Goal: Task Accomplishment & Management: Complete application form

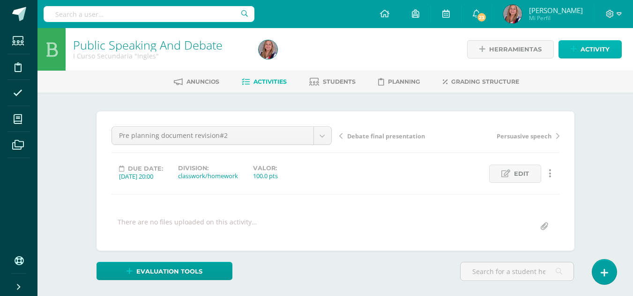
click at [579, 49] on link "Activity" at bounding box center [589, 49] width 63 height 18
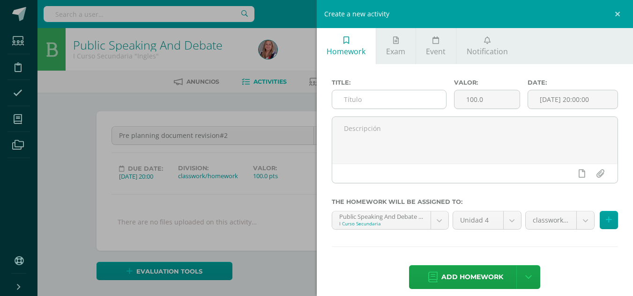
click at [348, 105] on input "text" at bounding box center [389, 99] width 114 height 18
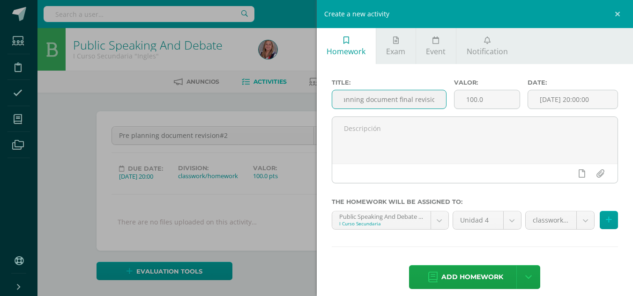
scroll to position [0, 24]
type input "Pre planning document final revision"
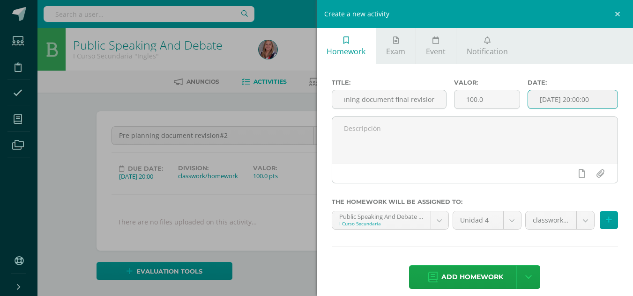
scroll to position [0, 0]
click at [549, 107] on input "[DATE] 20:00:00" at bounding box center [572, 99] width 89 height 18
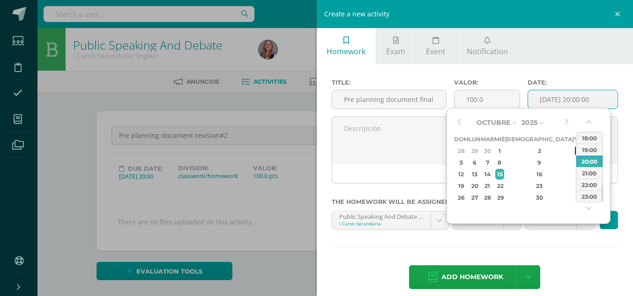
click at [575, 150] on div "3" at bounding box center [579, 151] width 8 height 11
type input "2025-10-03 20:00"
click at [477, 246] on div "Title: Pre planning document final revision Valor: 100.0 Date: 2025-10-03 20:00…" at bounding box center [475, 185] width 317 height 242
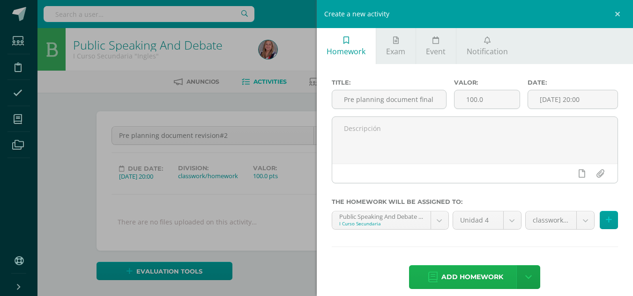
click at [467, 271] on span "Add homework" at bounding box center [472, 277] width 62 height 23
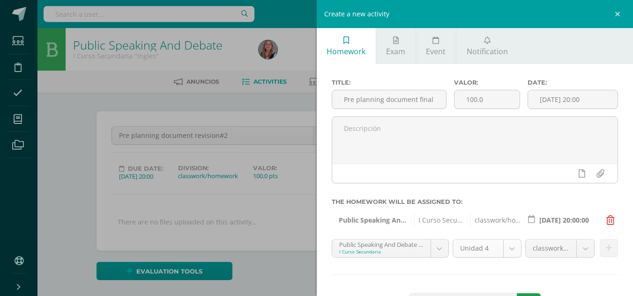
scroll to position [38, 0]
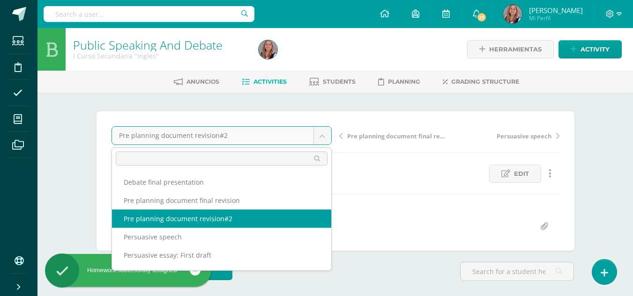
click at [327, 138] on body "Homework successfully assigned Students Discipline Attendance My courses Archiv…" at bounding box center [316, 185] width 633 height 371
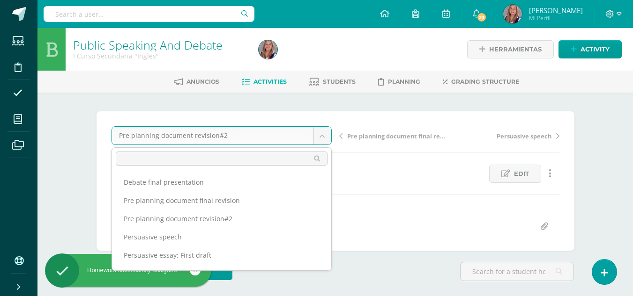
click at [362, 222] on body "Homework successfully assigned Students Discipline Attendance My courses Archiv…" at bounding box center [316, 185] width 633 height 371
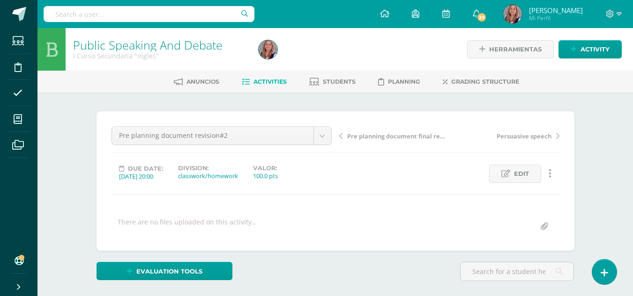
click at [380, 138] on span "Pre planning document final revision" at bounding box center [396, 136] width 99 height 8
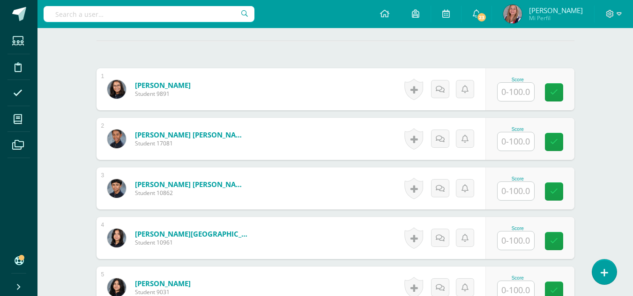
scroll to position [258, 0]
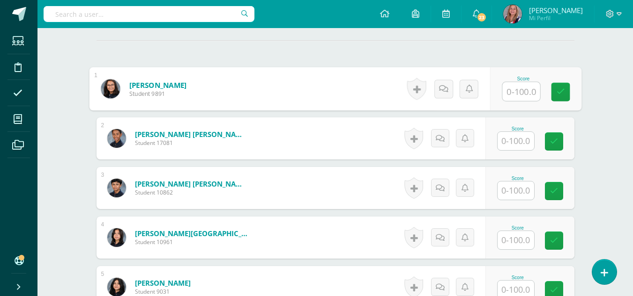
click at [511, 95] on input "text" at bounding box center [520, 91] width 37 height 19
type input "100"
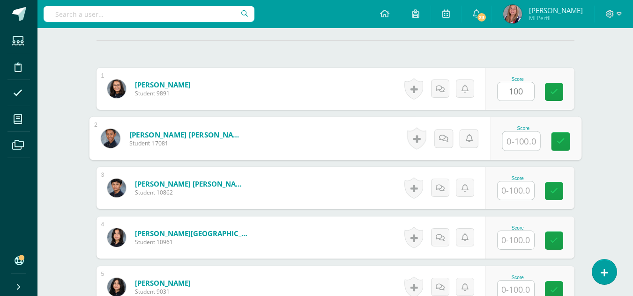
scroll to position [258, 0]
type input "75"
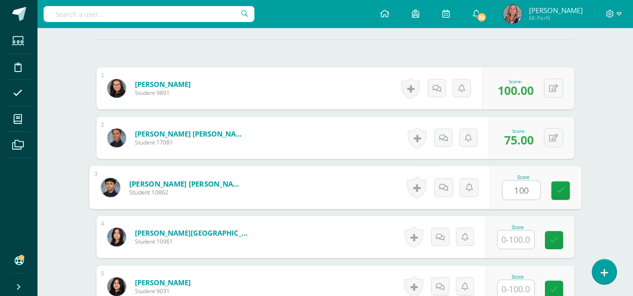
scroll to position [259, 0]
type input "100"
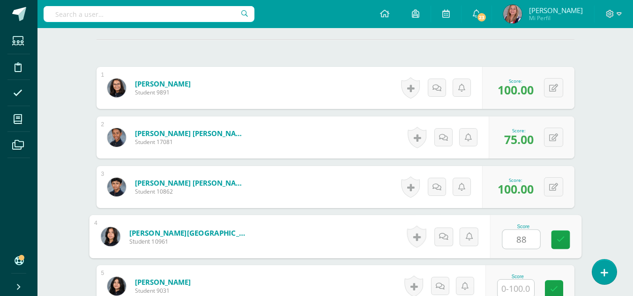
type input "88"
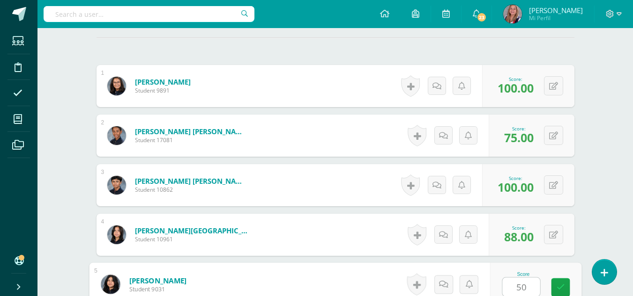
type input "50"
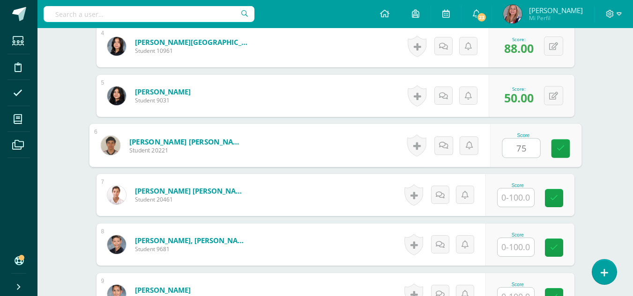
type input "75"
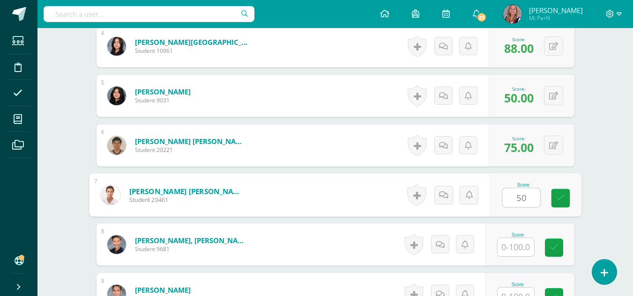
type input "50"
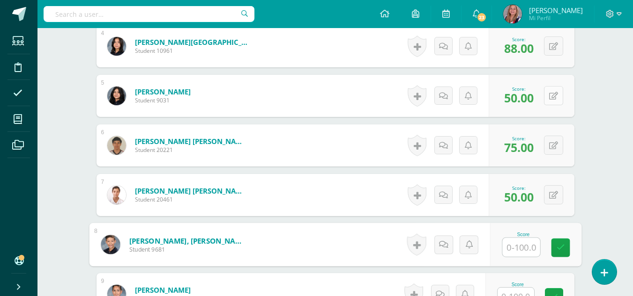
click at [556, 96] on icon at bounding box center [553, 96] width 9 height 8
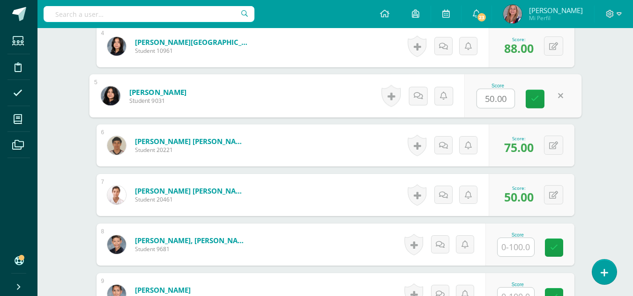
type input "0"
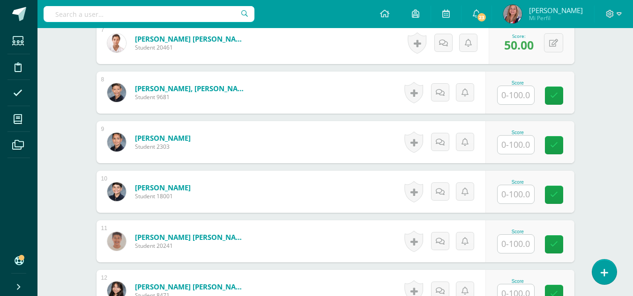
scroll to position [602, 0]
click at [524, 96] on input "text" at bounding box center [515, 95] width 37 height 18
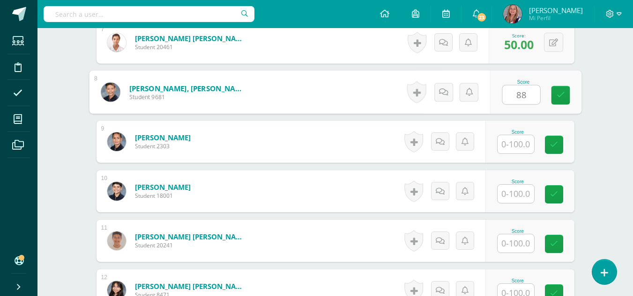
type input "88"
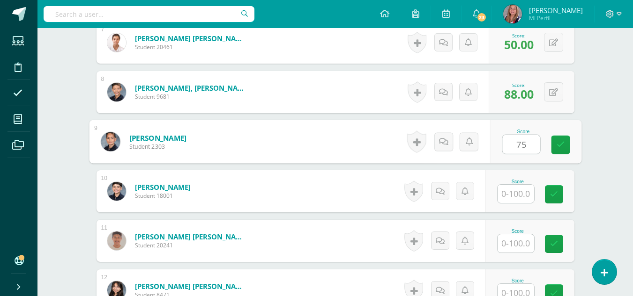
type input "75"
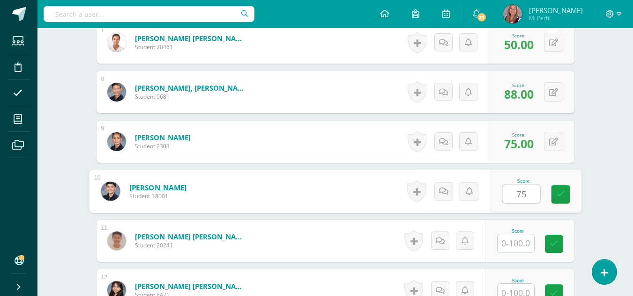
type input "75"
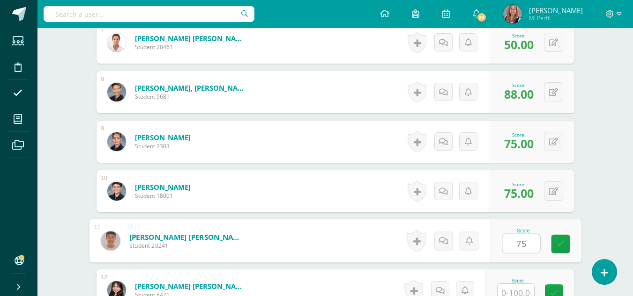
type input "75"
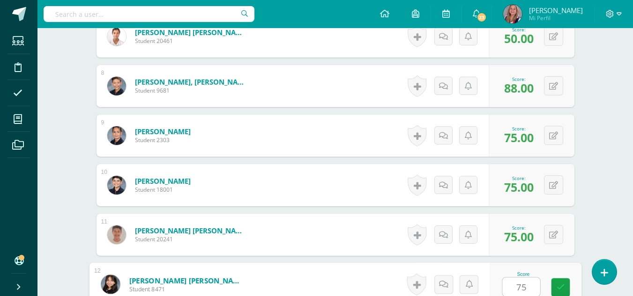
type input "75"
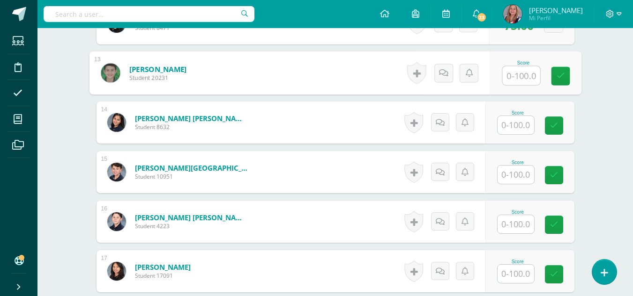
scroll to position [870, 0]
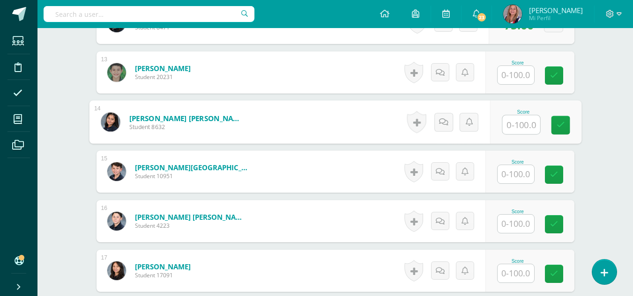
click at [515, 127] on input "text" at bounding box center [520, 125] width 37 height 19
type input "88"
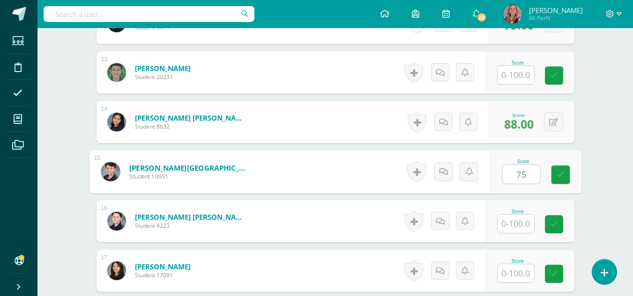
type input "75"
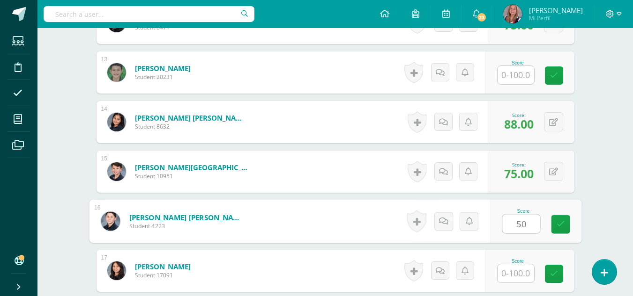
type input "50"
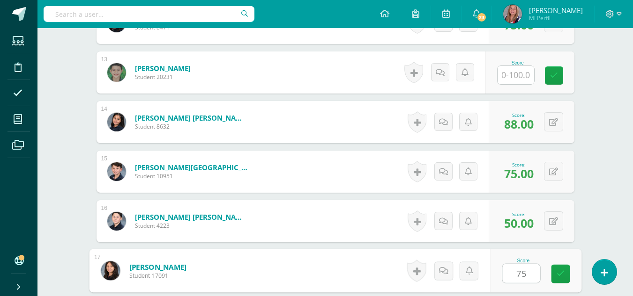
type input "75"
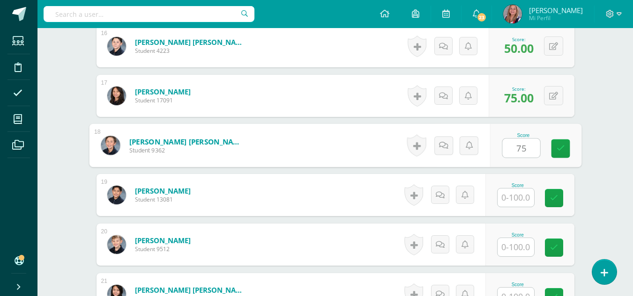
type input "75"
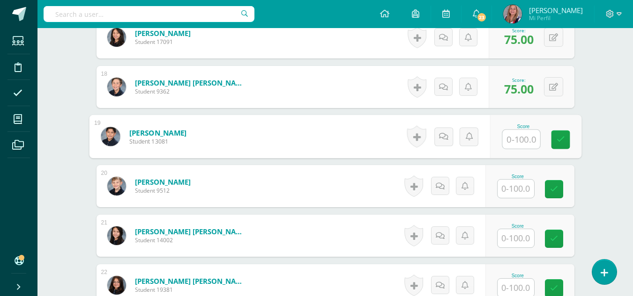
scroll to position [1104, 0]
click at [518, 144] on input "text" at bounding box center [520, 139] width 37 height 19
type input "50"
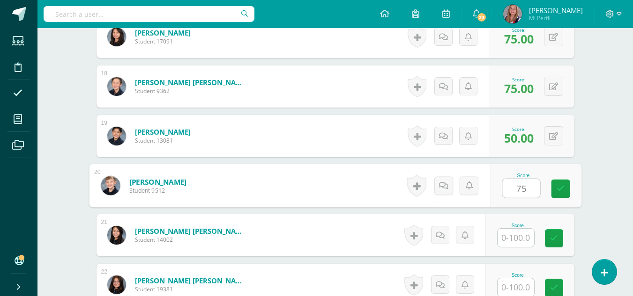
type input "75"
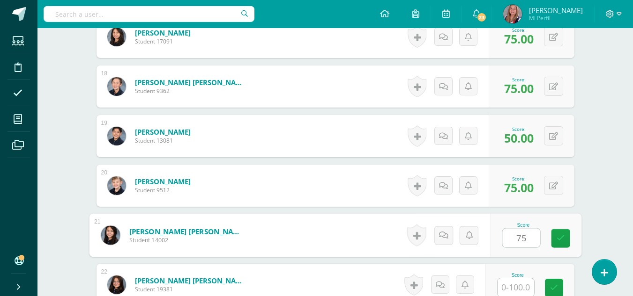
type input "75"
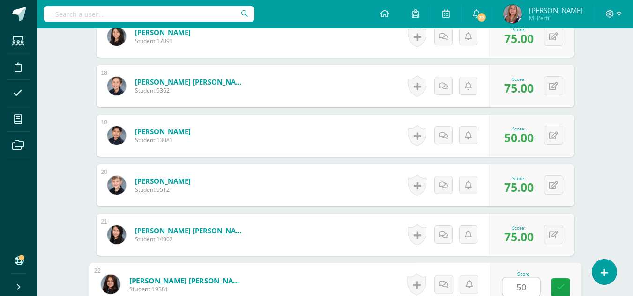
type input "50"
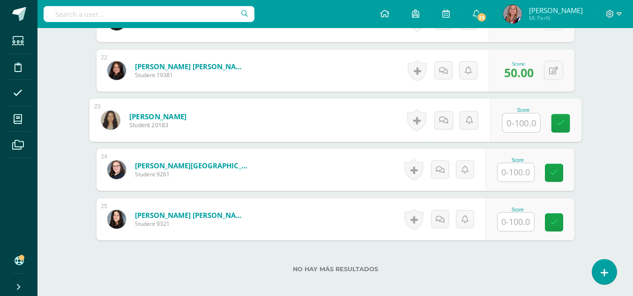
scroll to position [1319, 0]
type input "100"
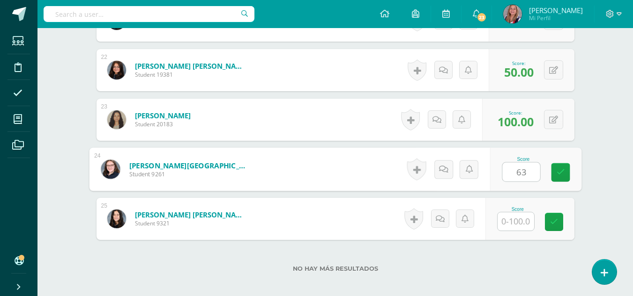
type input "63"
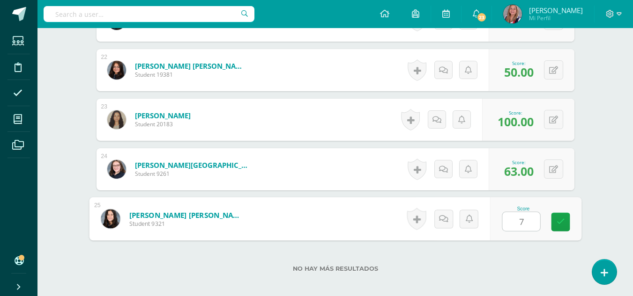
type input "75"
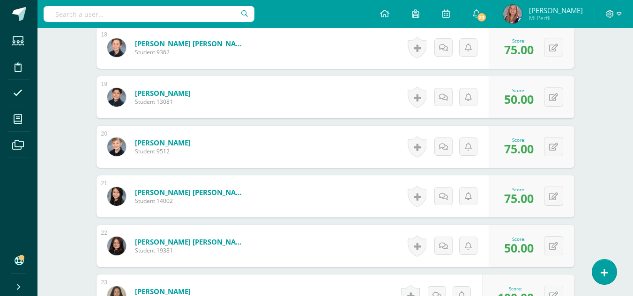
scroll to position [1144, 0]
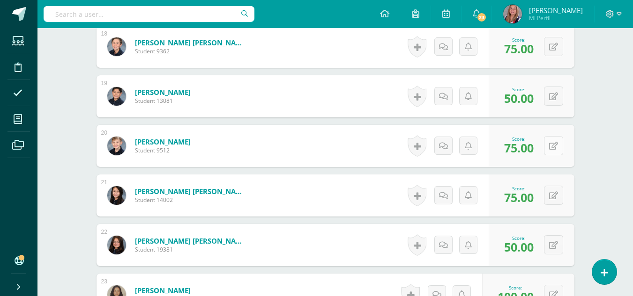
click at [556, 145] on icon at bounding box center [553, 146] width 9 height 8
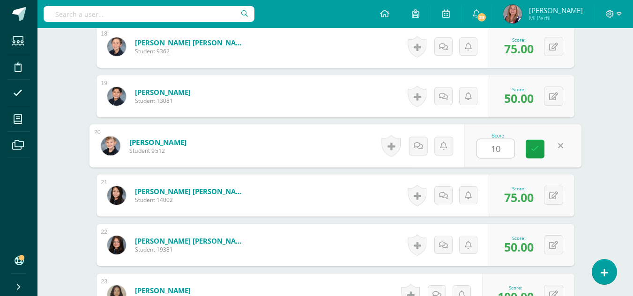
type input "100"
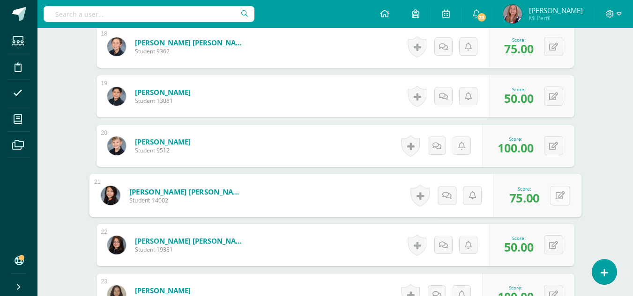
click at [551, 199] on button at bounding box center [560, 196] width 20 height 20
type input "63"
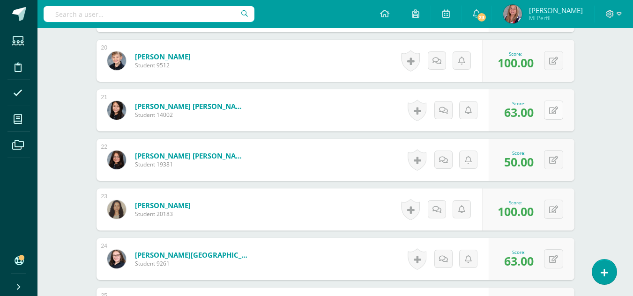
scroll to position [1230, 0]
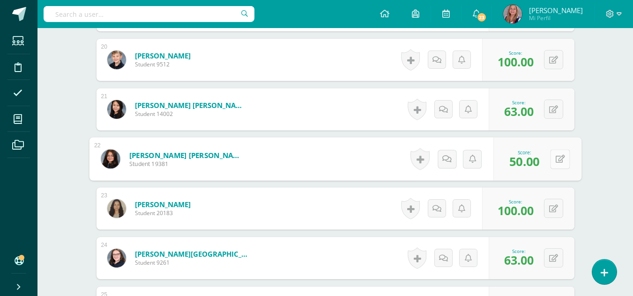
click at [557, 163] on button at bounding box center [560, 159] width 20 height 20
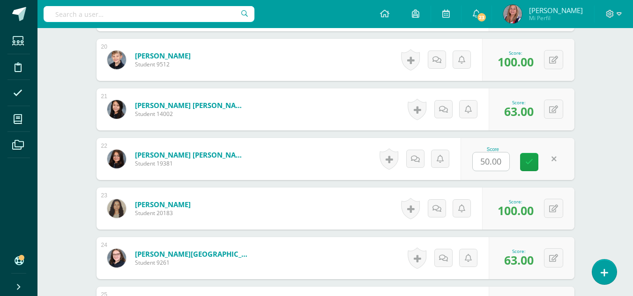
click at [557, 163] on link at bounding box center [554, 159] width 18 height 18
click at [562, 170] on div "0 Badges Badges obtained Aún no hay logros agregados Score: 50.00" at bounding box center [531, 159] width 86 height 42
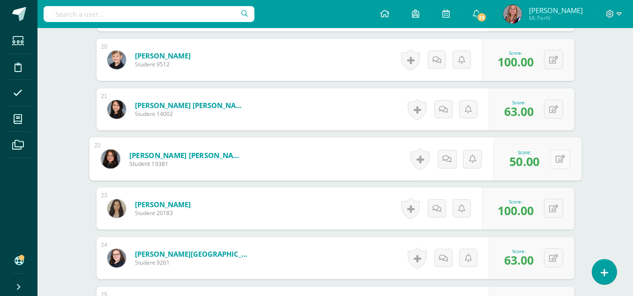
click at [554, 159] on button at bounding box center [560, 159] width 20 height 20
type input "75"
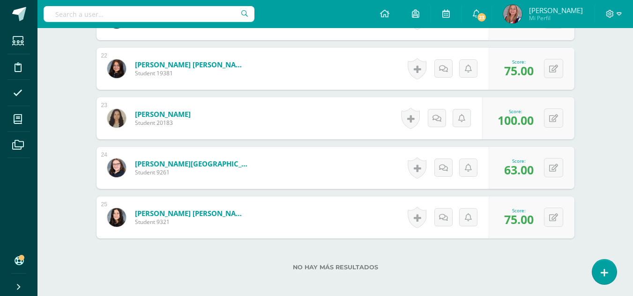
scroll to position [1321, 0]
click at [555, 126] on button at bounding box center [560, 118] width 20 height 20
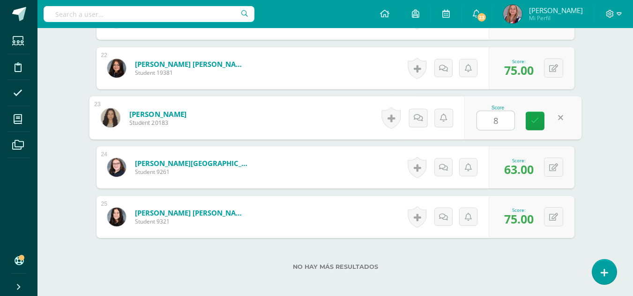
type input "88"
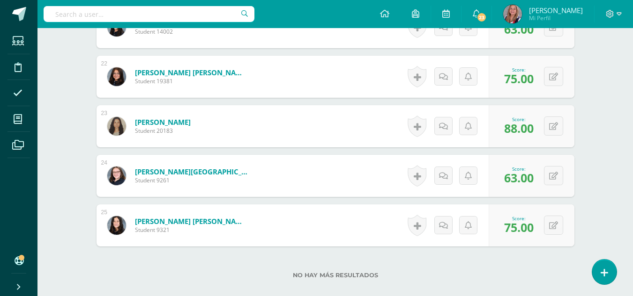
scroll to position [1312, 0]
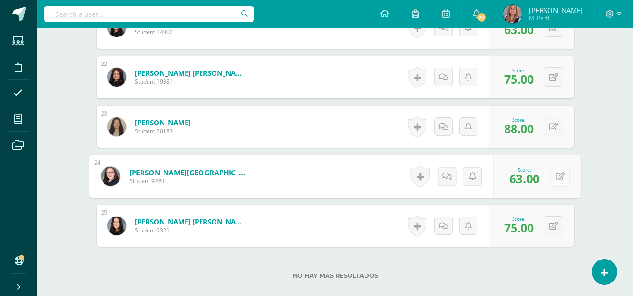
click at [552, 170] on button at bounding box center [560, 177] width 20 height 20
type input "88"
click at [539, 184] on link at bounding box center [534, 179] width 19 height 19
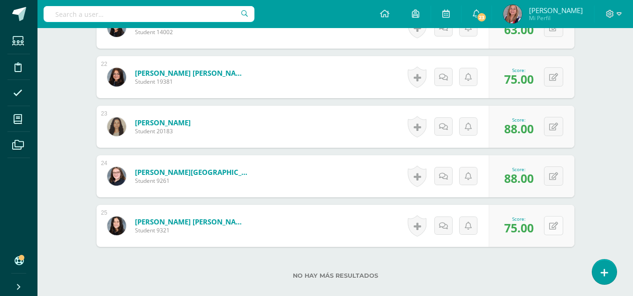
click at [559, 229] on button at bounding box center [553, 225] width 19 height 19
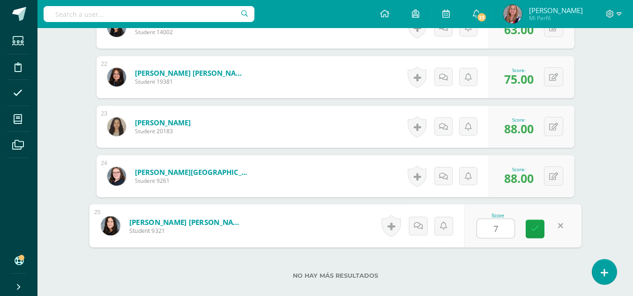
type input "75"
click at [539, 230] on link at bounding box center [534, 229] width 19 height 19
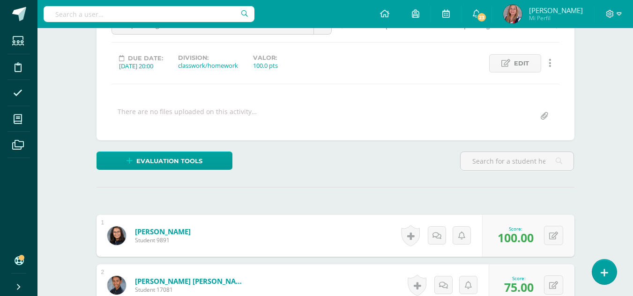
scroll to position [0, 0]
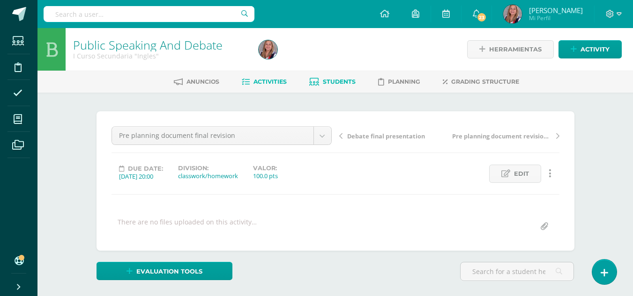
click at [345, 82] on span "Students" at bounding box center [339, 81] width 33 height 7
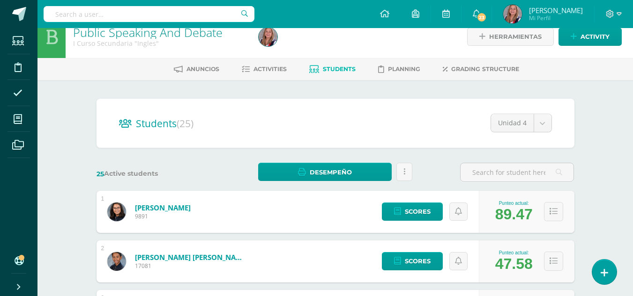
scroll to position [6, 0]
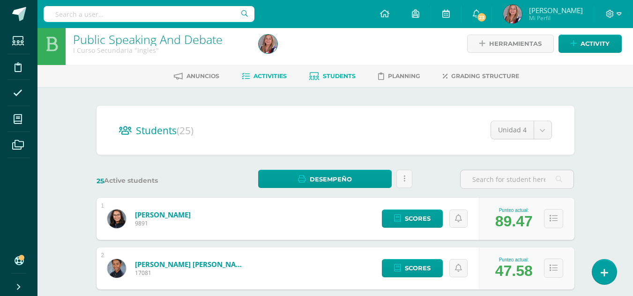
click at [270, 74] on span "Activities" at bounding box center [269, 76] width 33 height 7
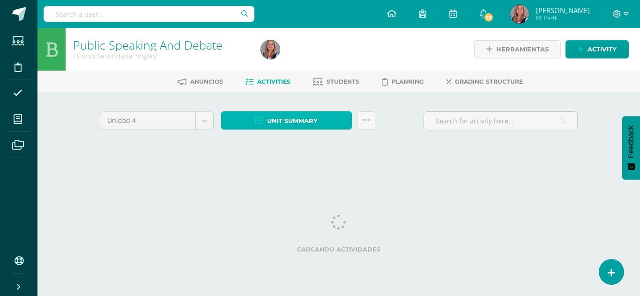
click at [281, 122] on span "Unit summary" at bounding box center [292, 120] width 51 height 17
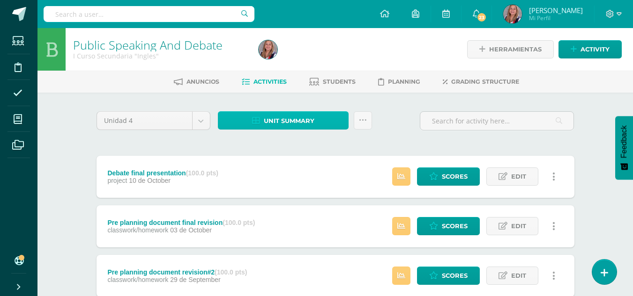
drag, startPoint x: 285, startPoint y: 123, endPoint x: 281, endPoint y: 129, distance: 7.4
click at [281, 129] on span "Unit summary" at bounding box center [289, 120] width 51 height 17
click at [280, 123] on span "Unit summary" at bounding box center [289, 120] width 51 height 17
click at [280, 121] on span "Unit summary" at bounding box center [289, 120] width 51 height 17
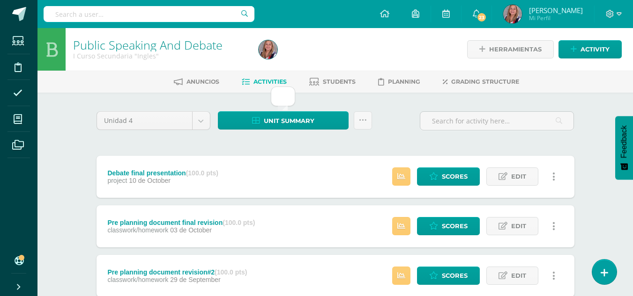
click at [298, 157] on div "Debate final presentation (100.0 pts) project 10 de October Estatus de Activida…" at bounding box center [335, 177] width 478 height 42
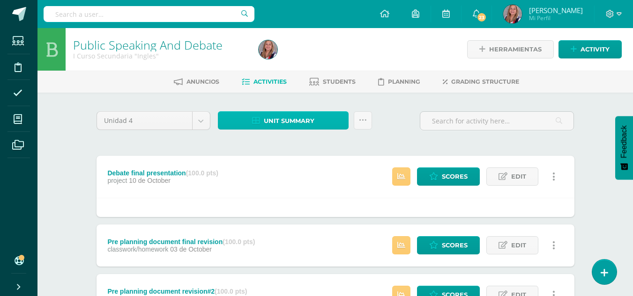
click at [286, 121] on span "Unit summary" at bounding box center [289, 120] width 51 height 17
drag, startPoint x: 286, startPoint y: 121, endPoint x: 266, endPoint y: 119, distance: 20.7
click at [266, 119] on span "Unit summary" at bounding box center [289, 120] width 51 height 17
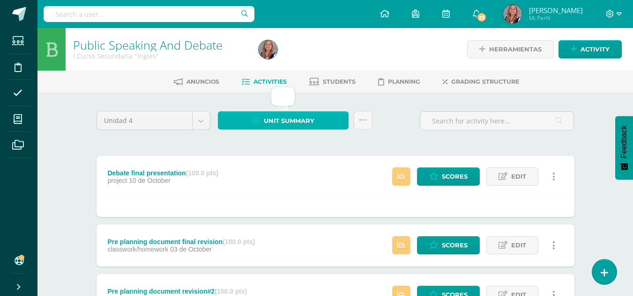
click at [270, 120] on span "Unit summary" at bounding box center [289, 120] width 51 height 17
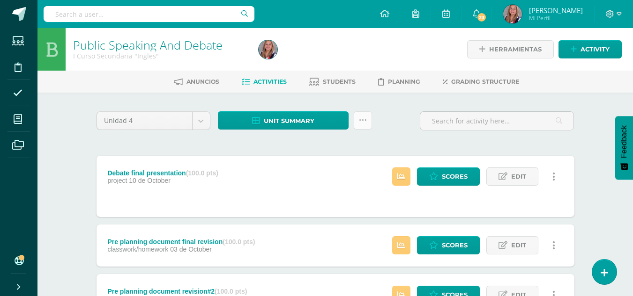
click at [358, 119] on link at bounding box center [363, 120] width 18 height 18
click at [399, 125] on div "Unidad 4 Unidad 1 Unidad 2 Unidad 3 Unidad 4 Unit summary ¿Estás seguro que des…" at bounding box center [335, 124] width 485 height 27
click at [281, 123] on span "Unit summary" at bounding box center [289, 120] width 51 height 17
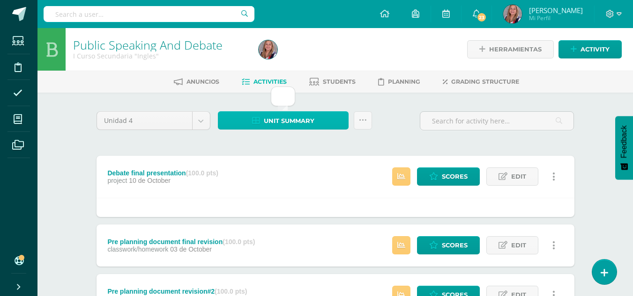
scroll to position [0, 0]
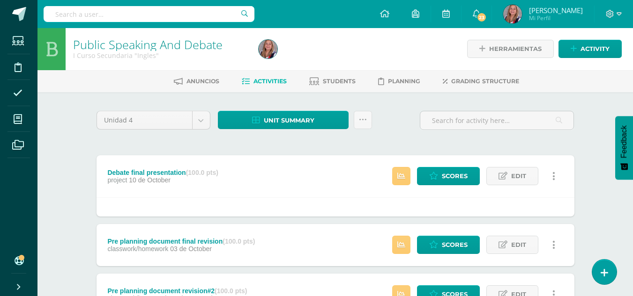
click at [256, 81] on span "Activities" at bounding box center [269, 81] width 33 height 7
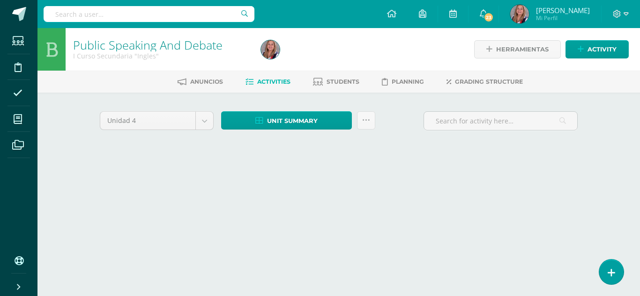
click at [257, 81] on span "Activities" at bounding box center [273, 81] width 33 height 7
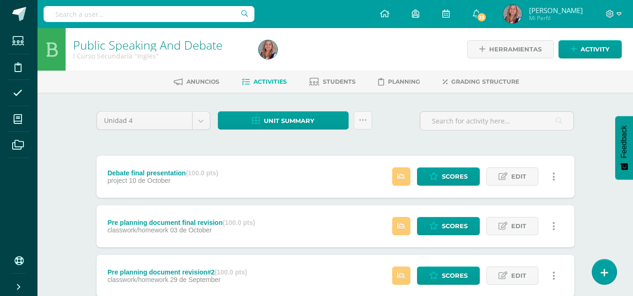
click at [439, 265] on div "Estatus de Actividad: 1 Estudiantes sin calificar 0 Estudiantes con cero Media …" at bounding box center [476, 276] width 196 height 42
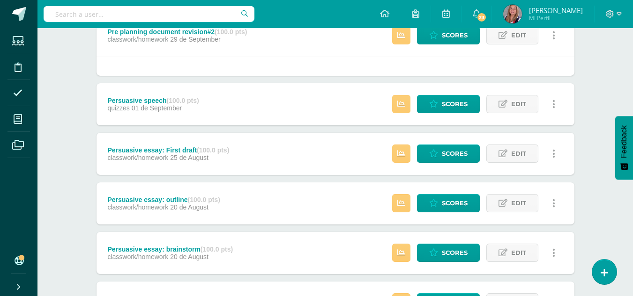
scroll to position [331, 0]
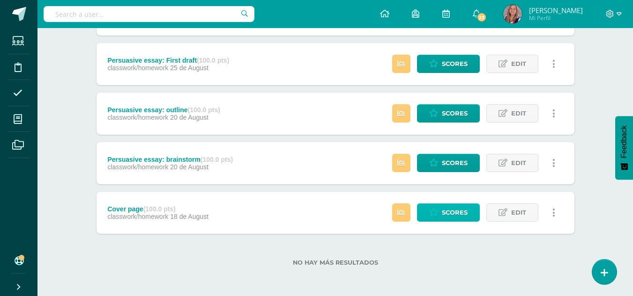
click at [451, 215] on span "Scores" at bounding box center [455, 212] width 26 height 17
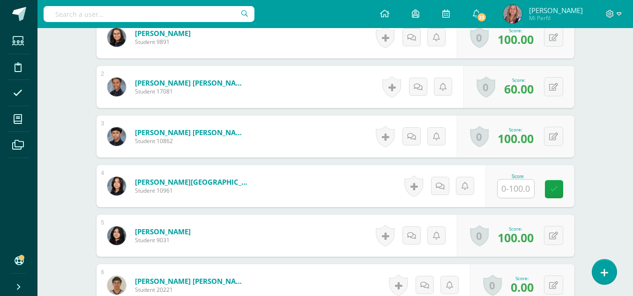
scroll to position [310, 0]
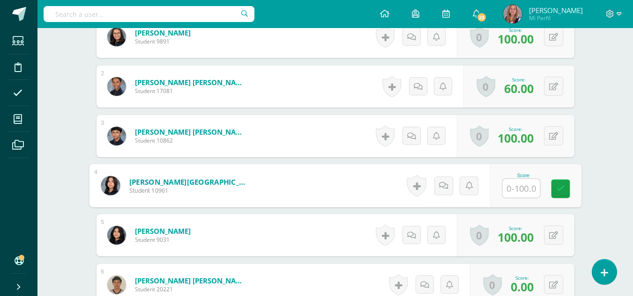
click at [517, 192] on input "text" at bounding box center [520, 188] width 37 height 19
type input "100"
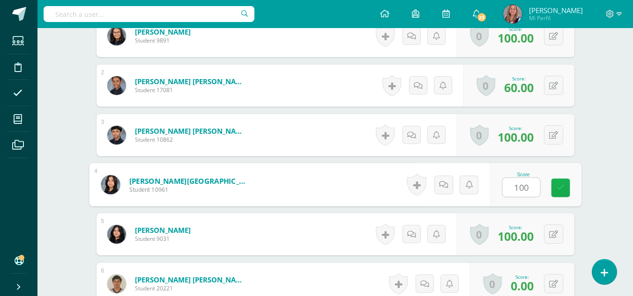
click at [556, 190] on icon at bounding box center [560, 188] width 8 height 8
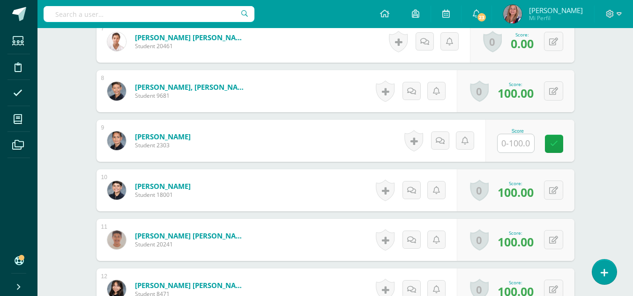
scroll to position [603, 0]
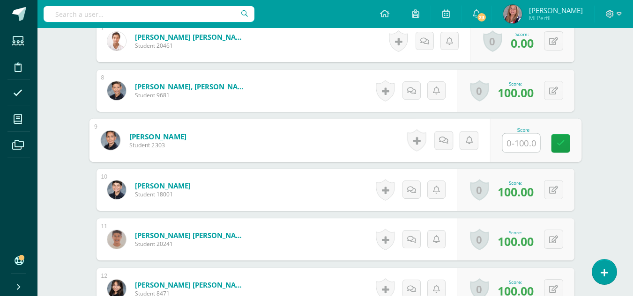
click at [519, 143] on input "text" at bounding box center [520, 143] width 37 height 19
type input "100"
click at [562, 146] on icon at bounding box center [560, 144] width 8 height 8
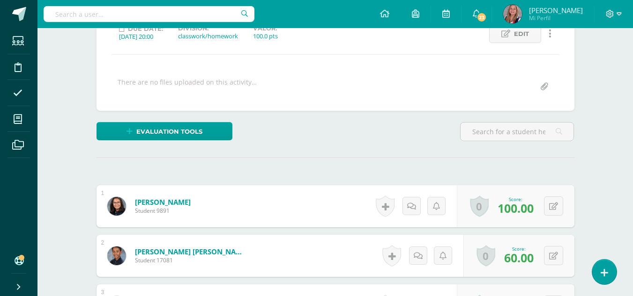
scroll to position [0, 0]
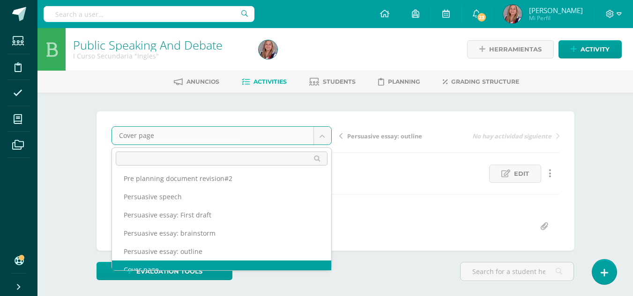
scroll to position [49, 0]
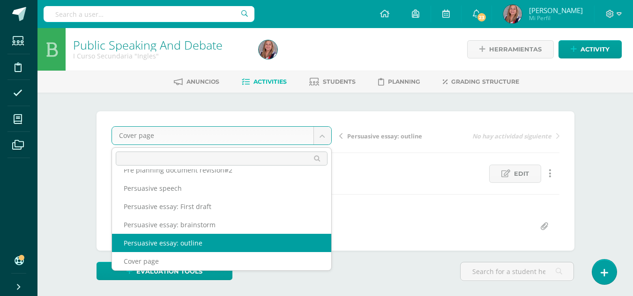
select select "/dashboard/teacher/grade-activity/236393/"
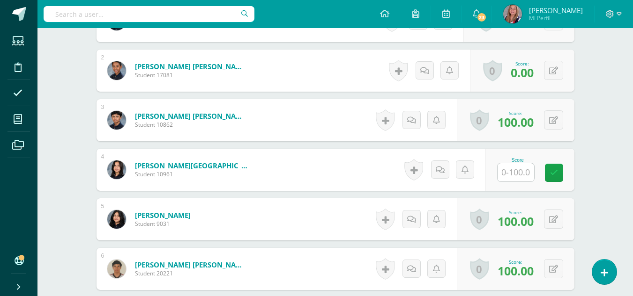
scroll to position [326, 0]
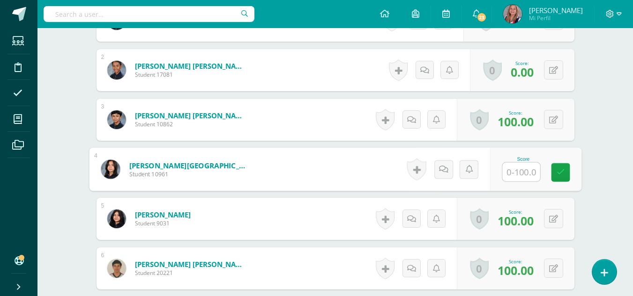
click at [516, 171] on input "text" at bounding box center [520, 172] width 37 height 19
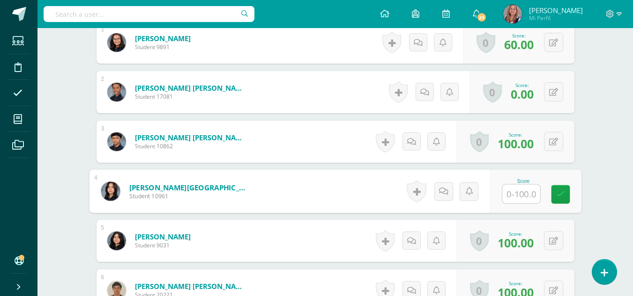
scroll to position [305, 0]
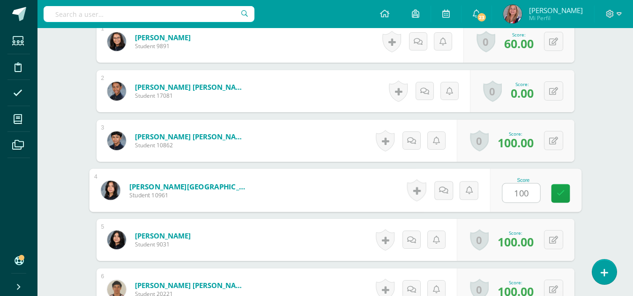
type input "100"
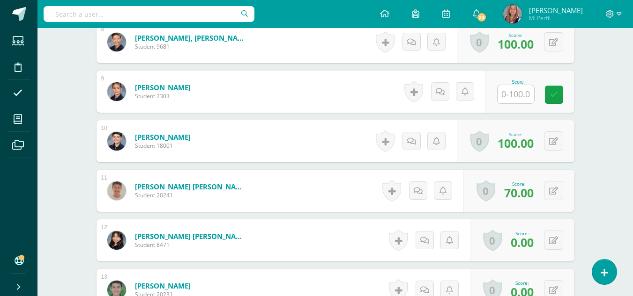
scroll to position [652, 0]
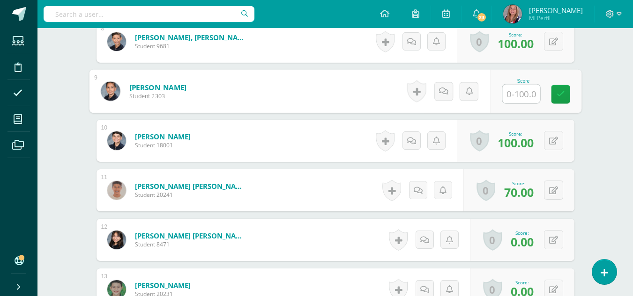
click at [519, 91] on input "text" at bounding box center [520, 94] width 37 height 19
type input "100"
click at [554, 94] on link at bounding box center [560, 94] width 19 height 19
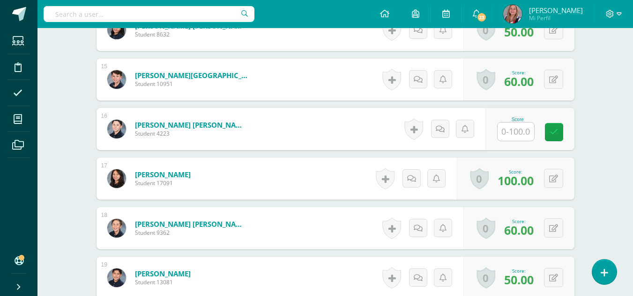
scroll to position [962, 0]
click at [515, 132] on input "text" at bounding box center [515, 131] width 37 height 18
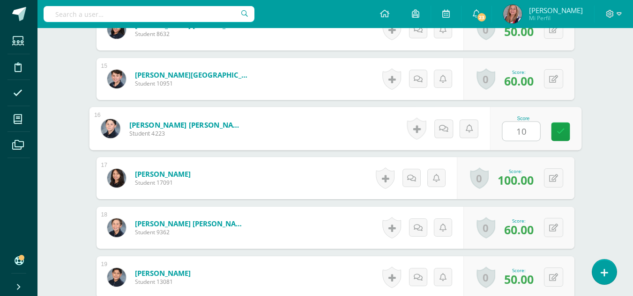
type input "100"
click at [570, 130] on link at bounding box center [560, 132] width 19 height 19
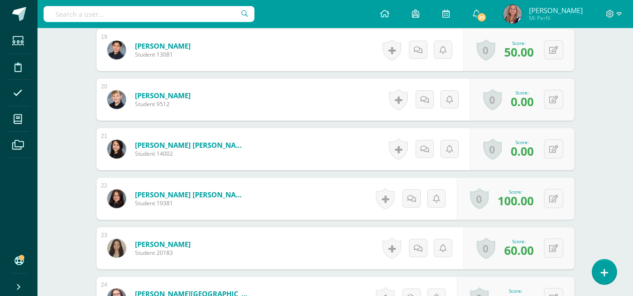
scroll to position [1190, 0]
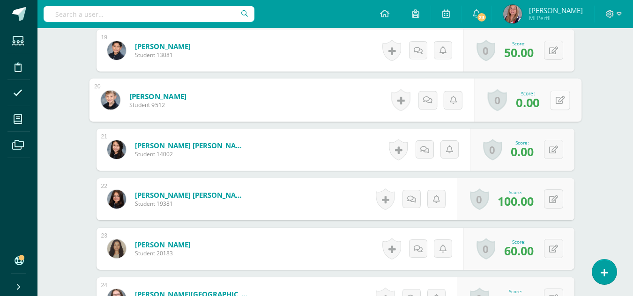
click at [555, 103] on button at bounding box center [560, 100] width 20 height 20
type input "100"
click at [540, 104] on link at bounding box center [534, 103] width 19 height 19
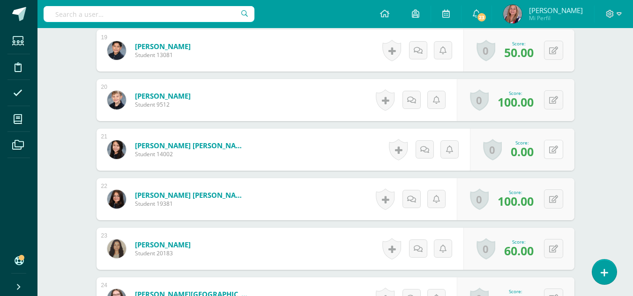
click at [557, 151] on icon at bounding box center [553, 150] width 9 height 8
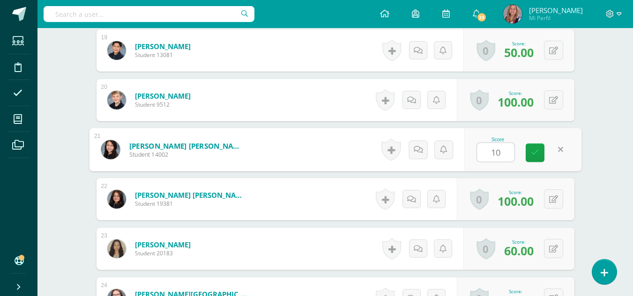
type input "100"
click at [535, 154] on icon at bounding box center [535, 153] width 8 height 8
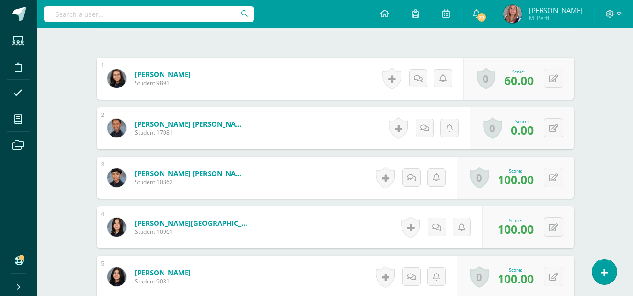
scroll to position [269, 0]
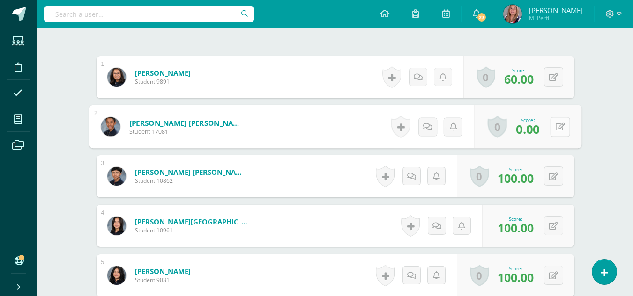
click at [551, 128] on button at bounding box center [560, 127] width 20 height 20
type input "100"
click at [538, 130] on icon at bounding box center [535, 130] width 8 height 8
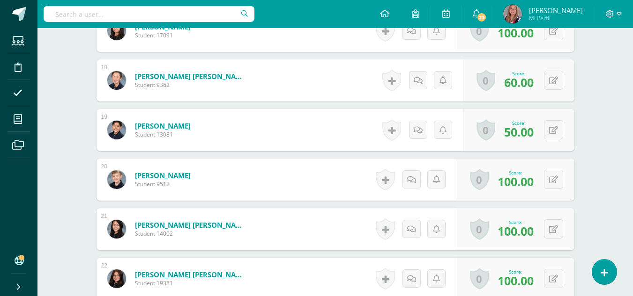
scroll to position [1110, 0]
click at [515, 191] on div "0 Badges Badges obtained Aún no hay logros agregados Score: 100.00" at bounding box center [516, 179] width 118 height 42
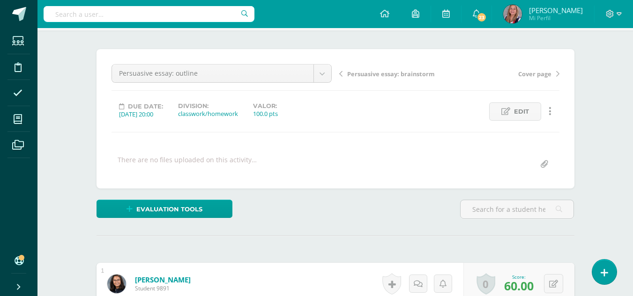
scroll to position [0, 0]
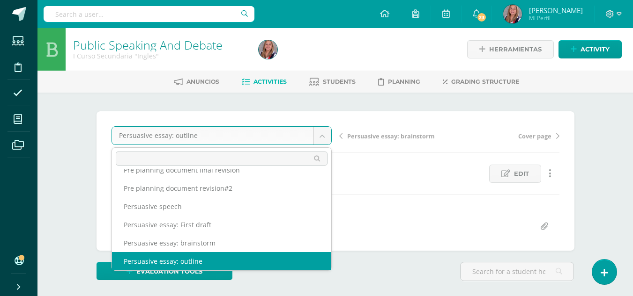
scroll to position [22, 0]
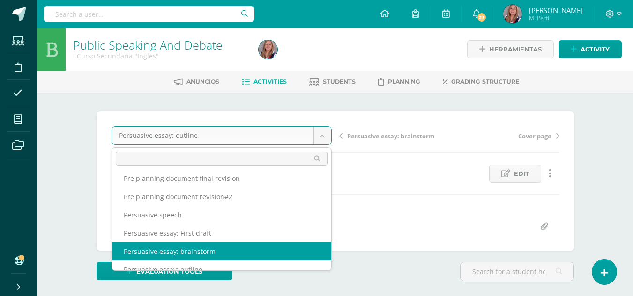
select select "/dashboard/teacher/grade-activity/236392/"
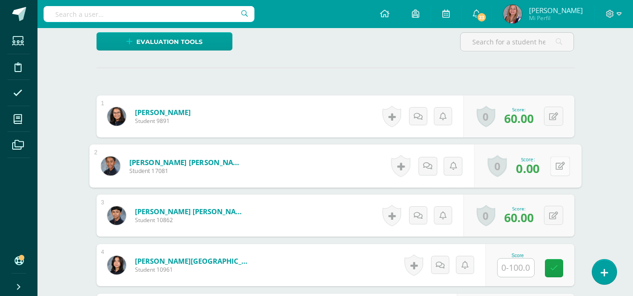
scroll to position [230, 0]
click at [554, 164] on button at bounding box center [560, 166] width 20 height 20
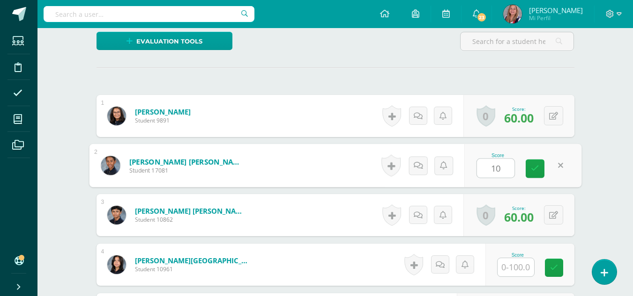
type input "100"
click at [536, 173] on link at bounding box center [534, 169] width 19 height 19
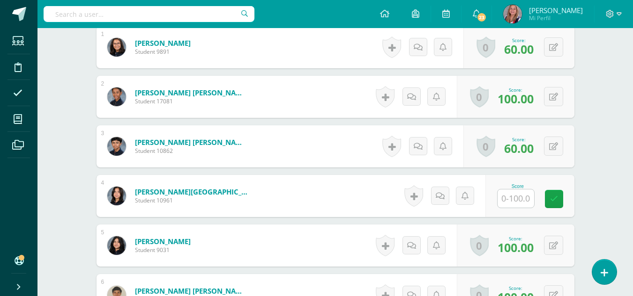
scroll to position [300, 0]
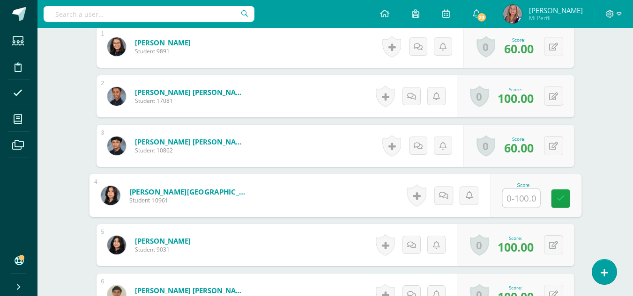
click at [520, 200] on input "text" at bounding box center [520, 198] width 37 height 19
type input "100"
click at [557, 203] on link at bounding box center [560, 199] width 19 height 19
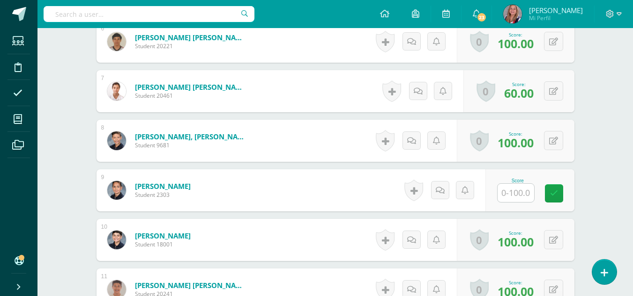
scroll to position [568, 0]
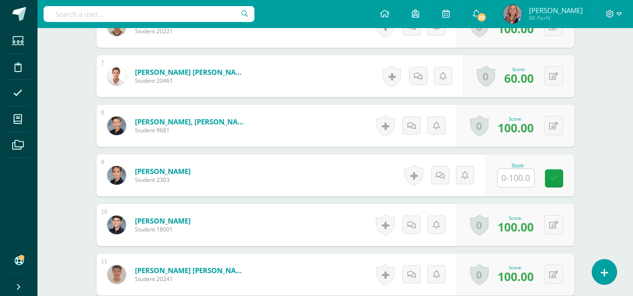
click at [521, 181] on input "text" at bounding box center [515, 178] width 37 height 18
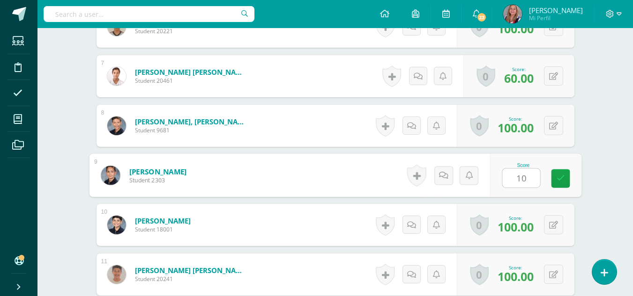
type input "100"
click at [556, 185] on link at bounding box center [560, 179] width 19 height 19
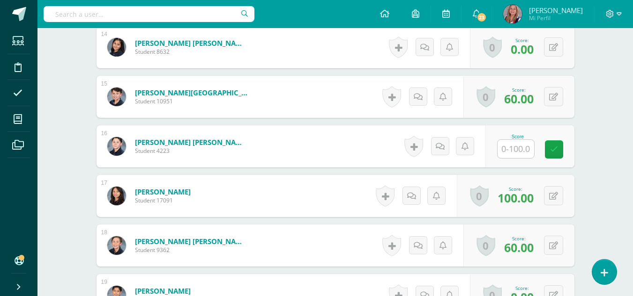
scroll to position [947, 0]
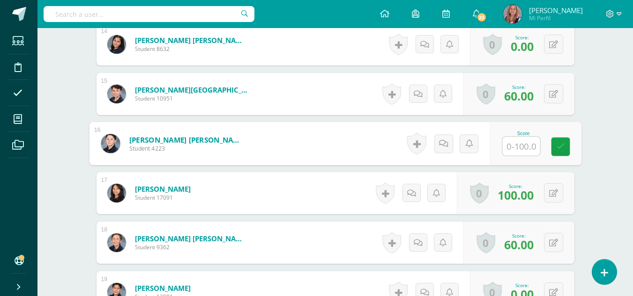
click at [519, 148] on input "text" at bounding box center [520, 146] width 37 height 19
type input "100"
click at [560, 149] on icon at bounding box center [560, 147] width 8 height 8
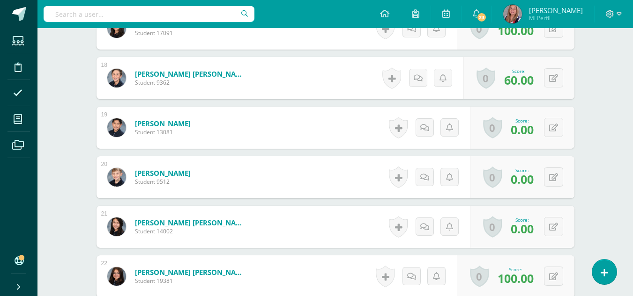
scroll to position [1112, 0]
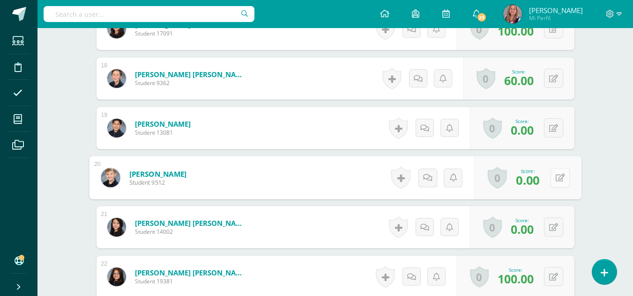
click at [558, 179] on button at bounding box center [560, 178] width 20 height 20
type input "60"
click at [530, 182] on link at bounding box center [534, 181] width 19 height 19
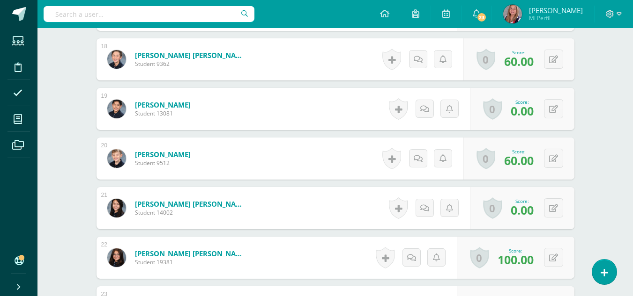
scroll to position [1132, 0]
click at [555, 208] on icon at bounding box center [553, 208] width 9 height 8
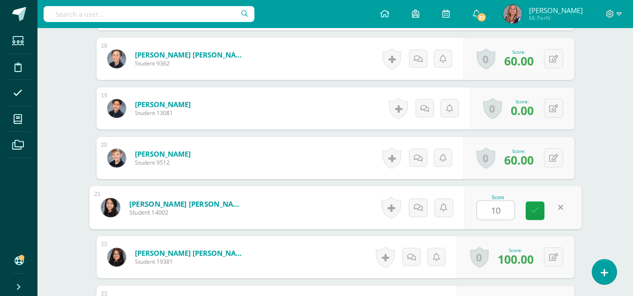
type input "100"
click at [535, 207] on icon at bounding box center [535, 211] width 8 height 8
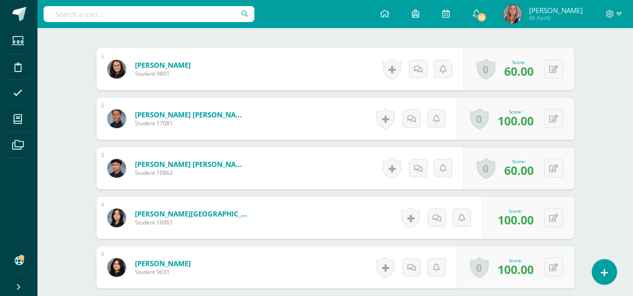
scroll to position [0, 0]
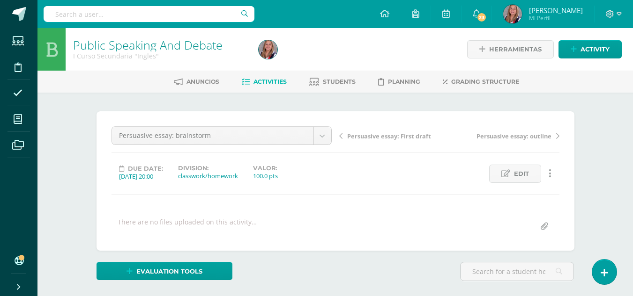
click at [267, 82] on span "Activities" at bounding box center [269, 81] width 33 height 7
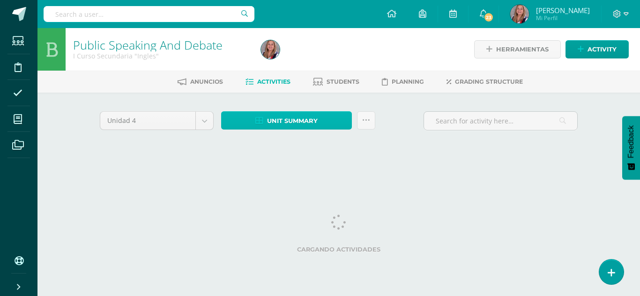
click at [285, 120] on span "Unit summary" at bounding box center [292, 120] width 51 height 17
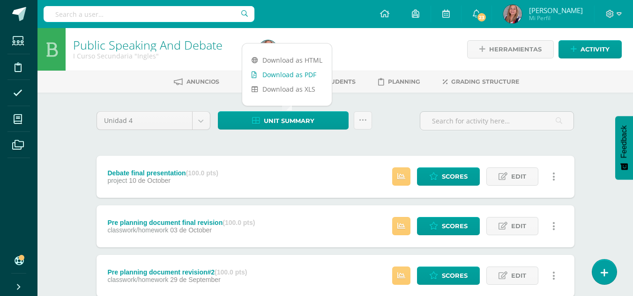
click at [285, 77] on link "Download as PDF" at bounding box center [286, 74] width 89 height 15
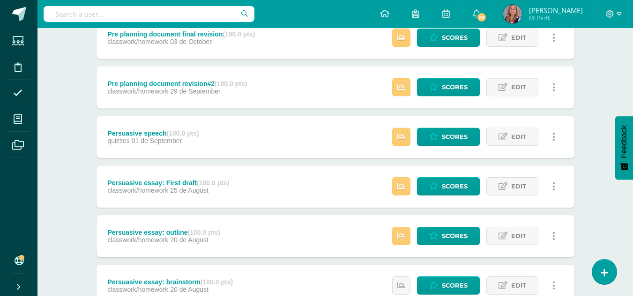
scroll to position [190, 0]
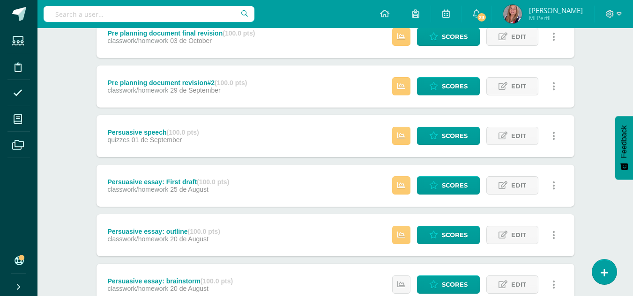
click at [201, 186] on span "25 de August" at bounding box center [189, 189] width 38 height 7
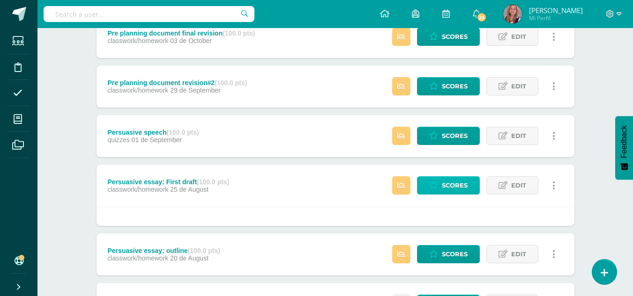
click at [446, 190] on span "Scores" at bounding box center [455, 185] width 26 height 17
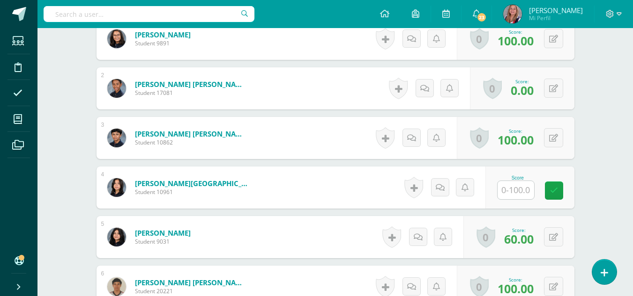
scroll to position [311, 0]
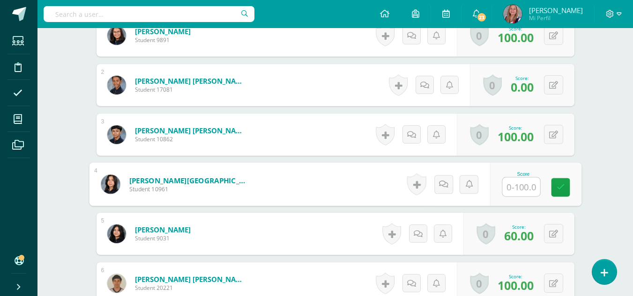
click at [514, 187] on input "text" at bounding box center [520, 187] width 37 height 19
type input "100"
click at [562, 186] on icon at bounding box center [560, 187] width 8 height 8
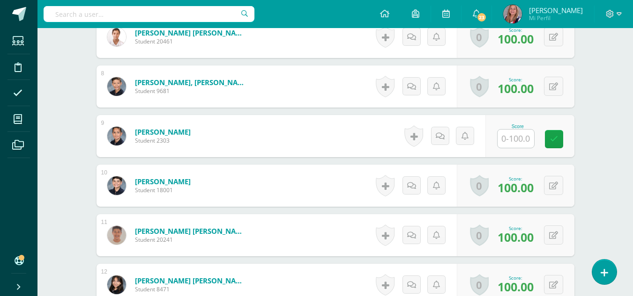
scroll to position [608, 0]
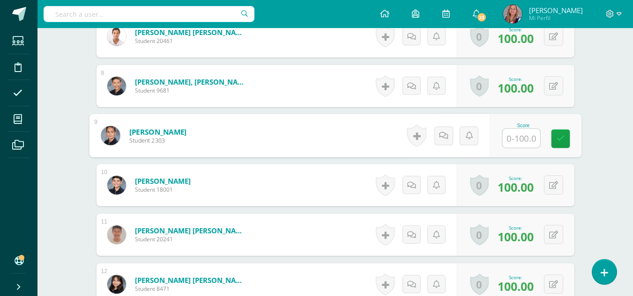
click at [518, 140] on input "text" at bounding box center [520, 138] width 37 height 19
type input "100"
click at [552, 140] on link at bounding box center [560, 139] width 19 height 19
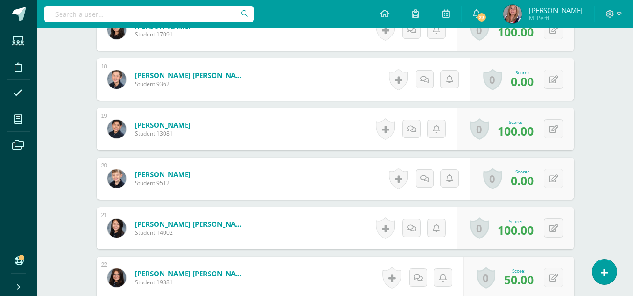
scroll to position [1113, 0]
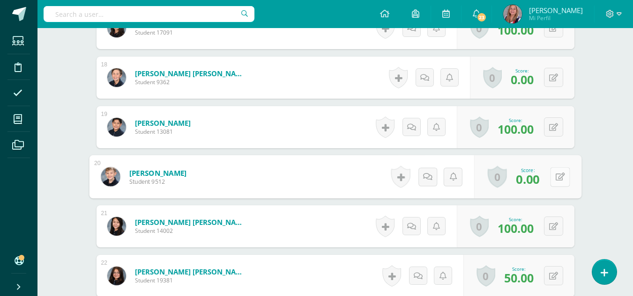
click at [554, 182] on button at bounding box center [560, 177] width 20 height 20
type input "60"
click at [536, 180] on icon at bounding box center [535, 180] width 8 height 8
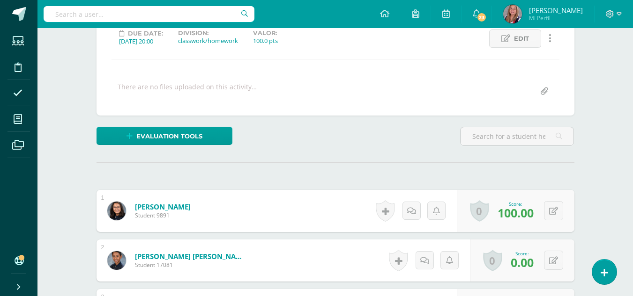
scroll to position [0, 0]
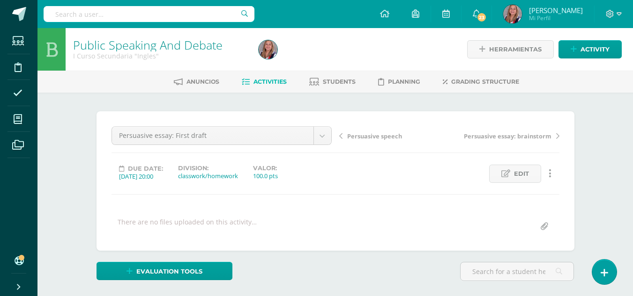
click at [274, 83] on span "Activities" at bounding box center [269, 81] width 33 height 7
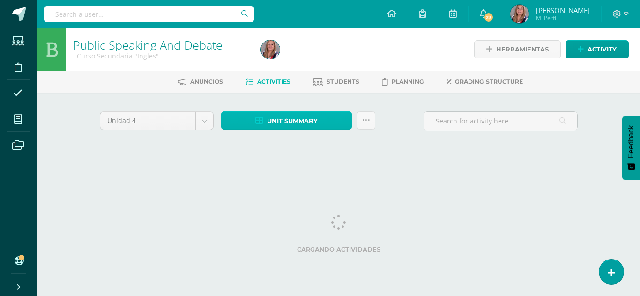
drag, startPoint x: 303, startPoint y: 121, endPoint x: 296, endPoint y: 122, distance: 7.1
click at [296, 122] on span "Unit summary" at bounding box center [292, 120] width 51 height 17
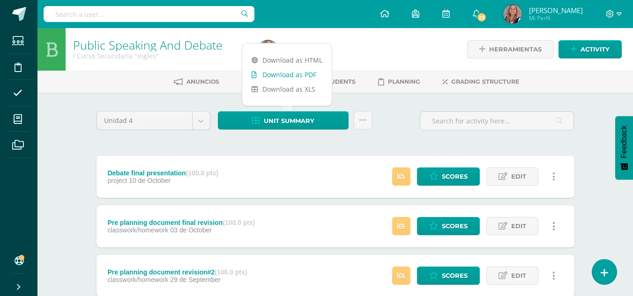
click at [294, 74] on link "Download as PDF" at bounding box center [286, 74] width 89 height 15
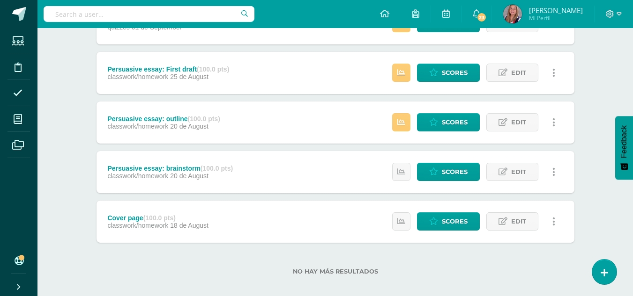
scroll to position [311, 0]
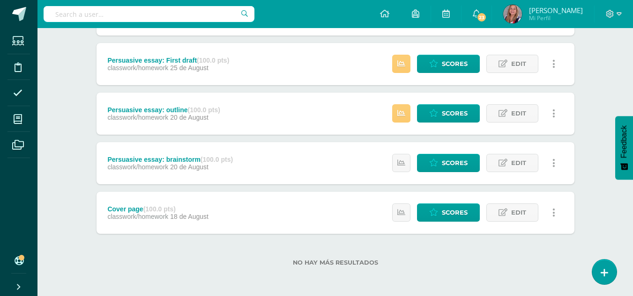
click at [607, 62] on div "Public Speaking And Debate I Curso Secundaria "Ingles" Herramientas Detalle de …" at bounding box center [334, 7] width 595 height 580
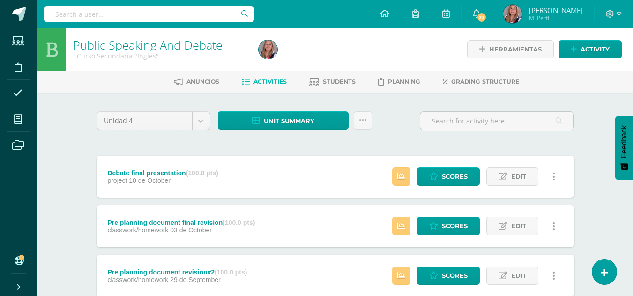
scroll to position [0, 0]
